Goal: Information Seeking & Learning: Find specific fact

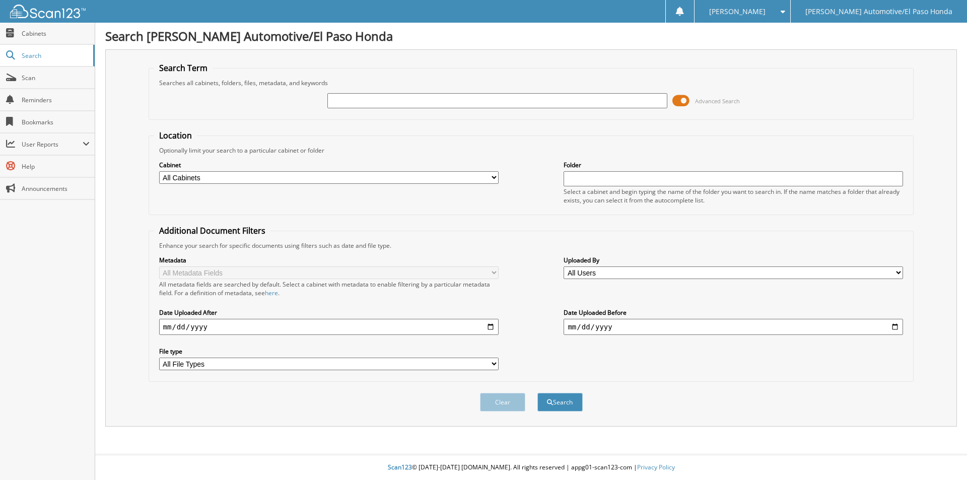
drag, startPoint x: 396, startPoint y: 101, endPoint x: 398, endPoint y: 95, distance: 6.9
click at [397, 97] on input "text" at bounding box center [497, 100] width 340 height 15
type input "pallares"
click at [538, 393] on button "Search" at bounding box center [560, 402] width 45 height 19
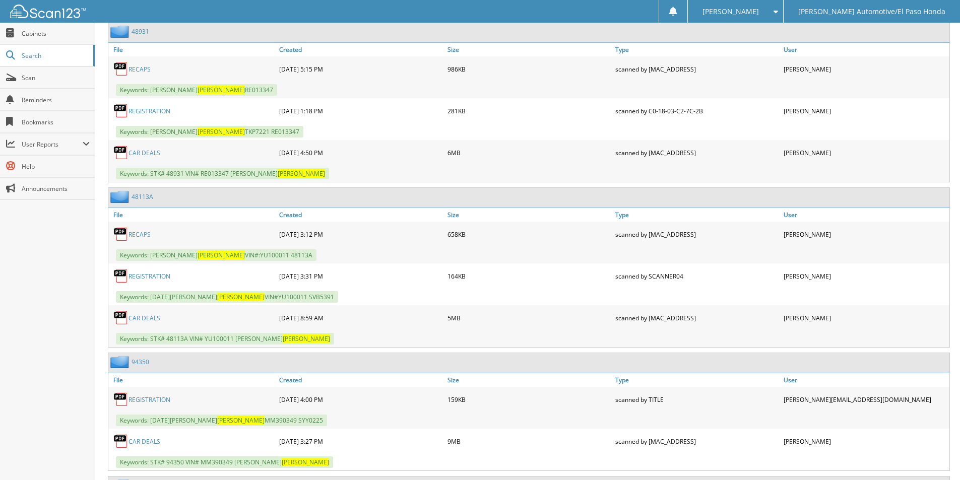
scroll to position [924, 0]
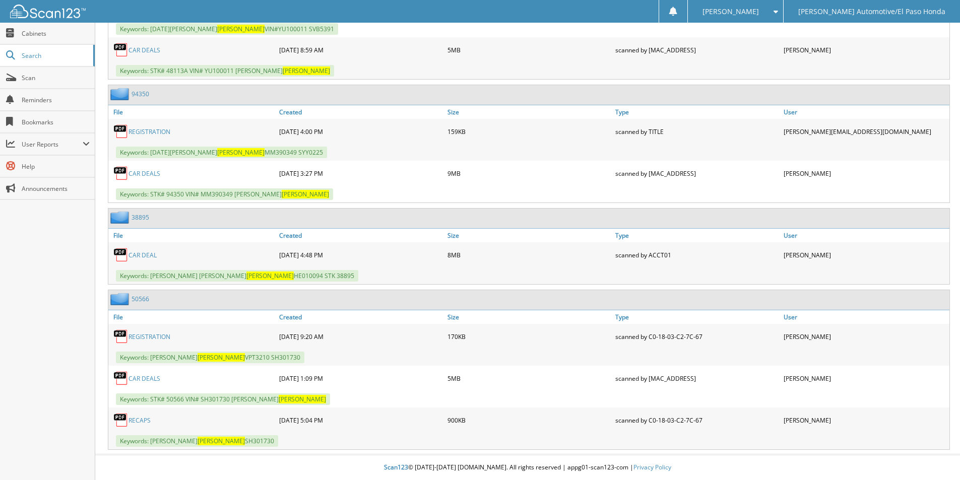
click at [136, 298] on link "50566" at bounding box center [140, 299] width 18 height 9
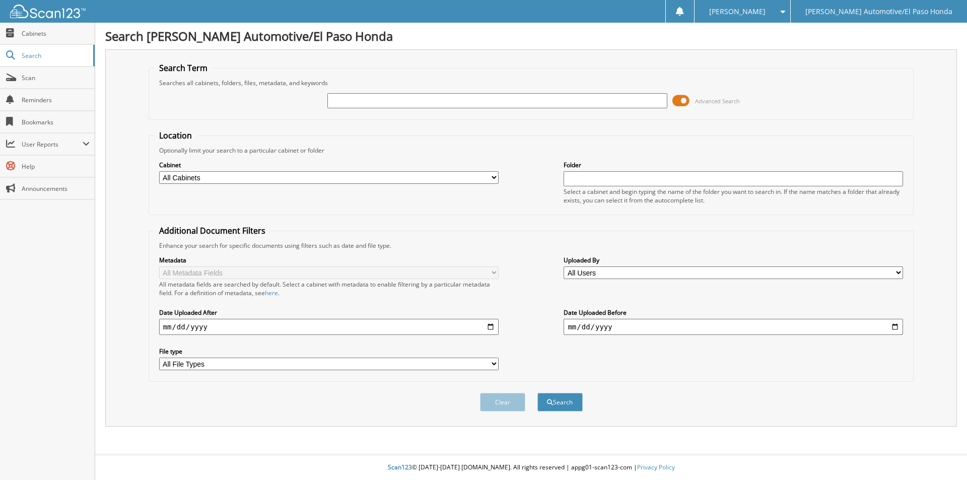
click at [539, 104] on input "text" at bounding box center [497, 100] width 340 height 15
type input "[PERSON_NAME]"
click at [538, 393] on button "Search" at bounding box center [560, 402] width 45 height 19
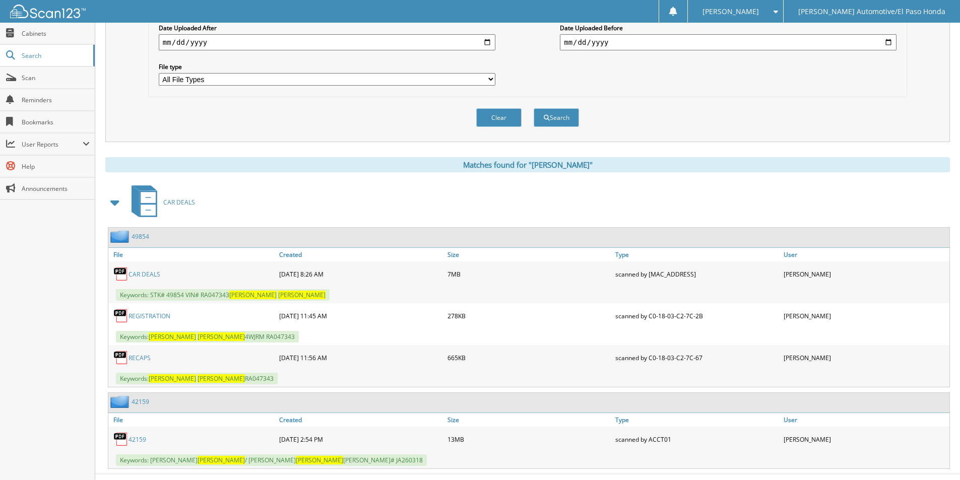
scroll to position [304, 0]
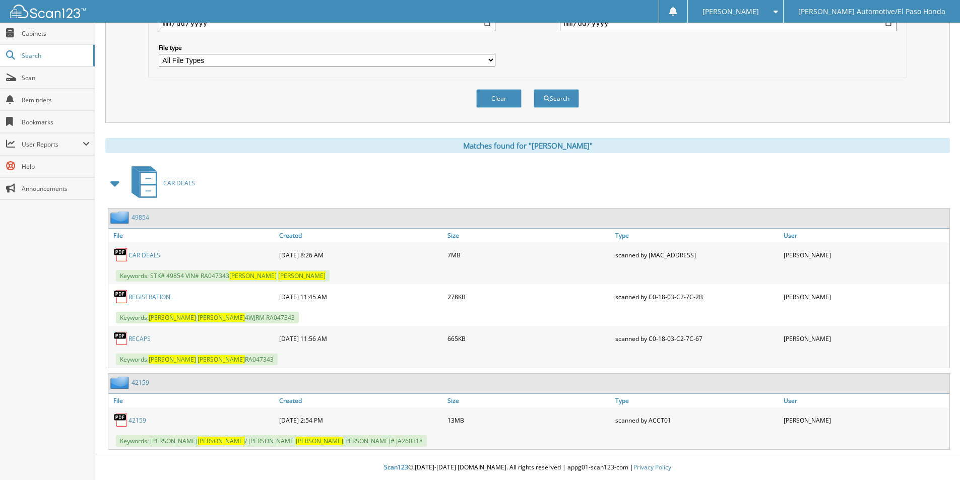
click at [142, 252] on link "CAR DEALS" at bounding box center [144, 255] width 32 height 9
